Goal: Find specific page/section: Find specific page/section

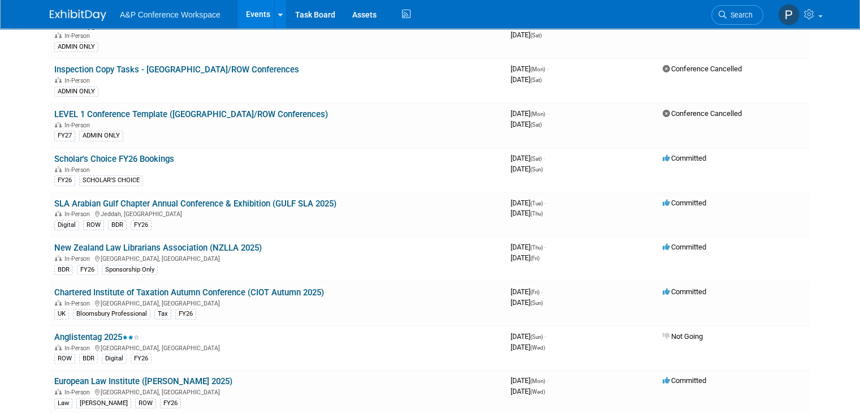
scroll to position [3485, 0]
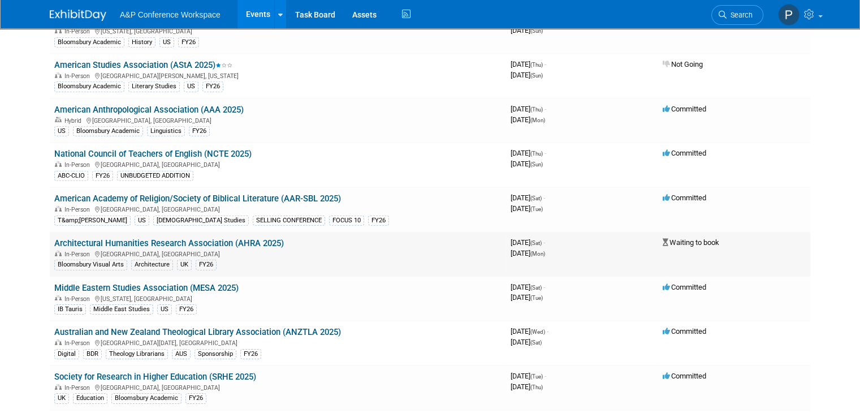
click at [215, 238] on link "Architectural Humanities Research Association (AHRA 2025)" at bounding box center [169, 243] width 230 height 10
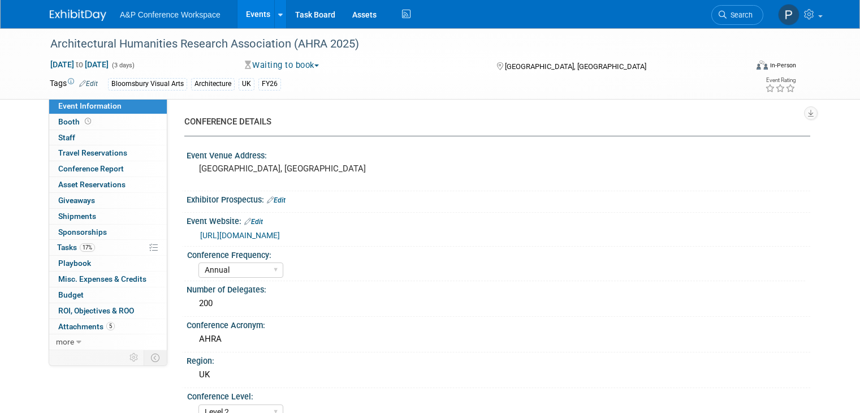
select select "Annual"
select select "Level 2"
select select "In-Person Booth"
select select "Architecture"
select select "Bloomsbury Visual Arts"
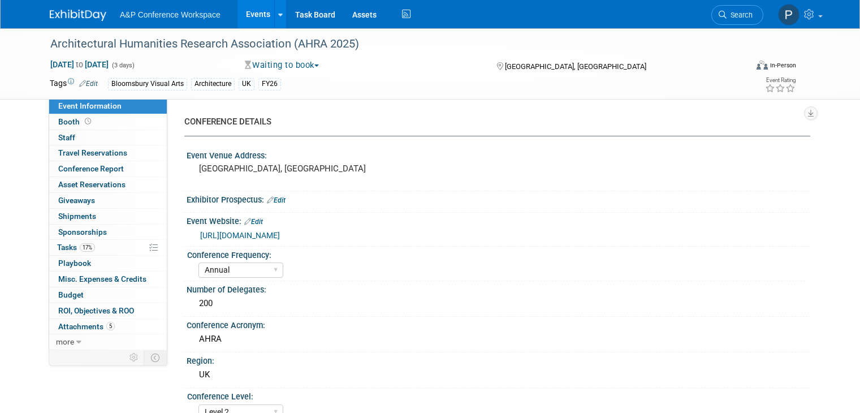
select select "Matt Hambridge"
select select "Carly Bull"
select select "Jack Solloway"
